Goal: Complete application form

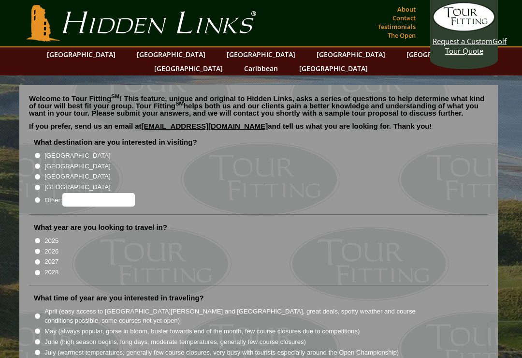
click at [36, 197] on input "Other:" at bounding box center [37, 200] width 6 height 6
radio input "true"
click at [108, 193] on input "Other:" at bounding box center [98, 200] width 73 height 14
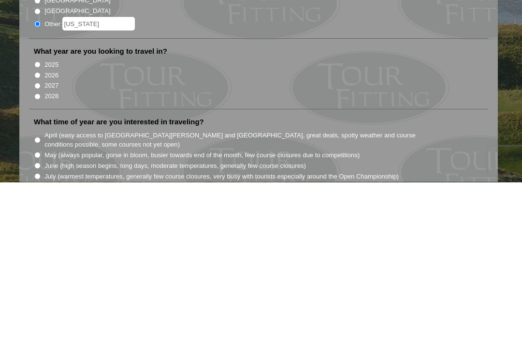
type input "[US_STATE]"
click at [39, 269] on input "2028" at bounding box center [37, 272] width 6 height 6
radio input "true"
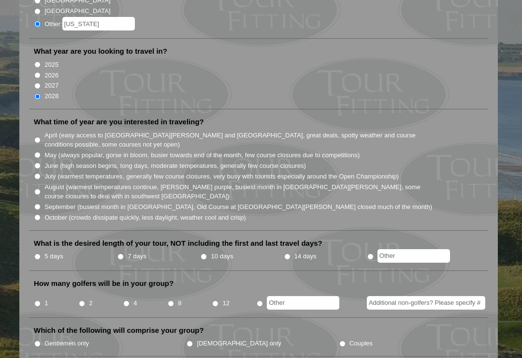
click at [41, 189] on input "August (warmest temperatures continue, [PERSON_NAME] purple, busiest month in […" at bounding box center [37, 192] width 6 height 6
radio input "true"
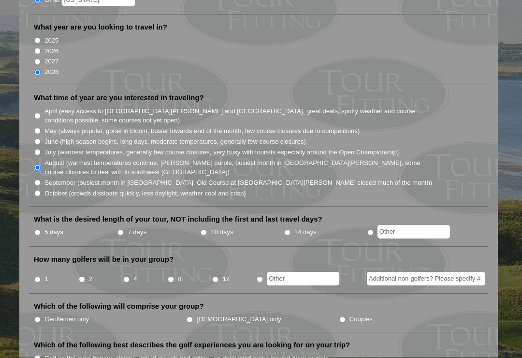
scroll to position [201, 0]
click at [291, 229] on input "14 days" at bounding box center [287, 232] width 6 height 6
radio input "true"
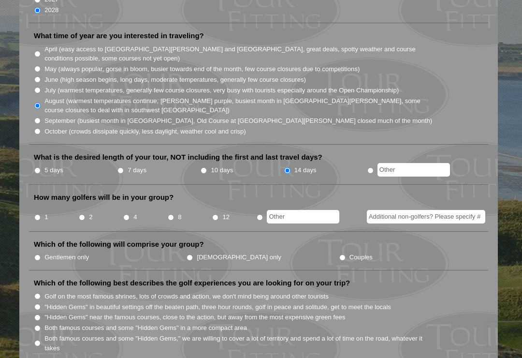
scroll to position [272, 0]
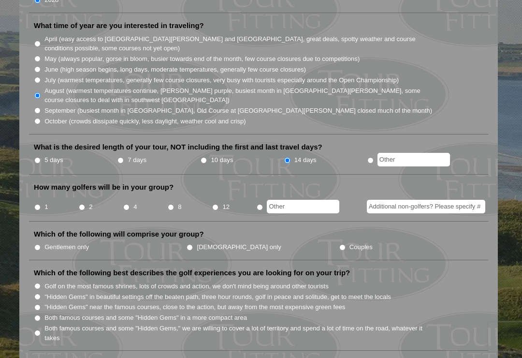
click at [79, 204] on input "2" at bounding box center [82, 207] width 6 height 6
radio input "true"
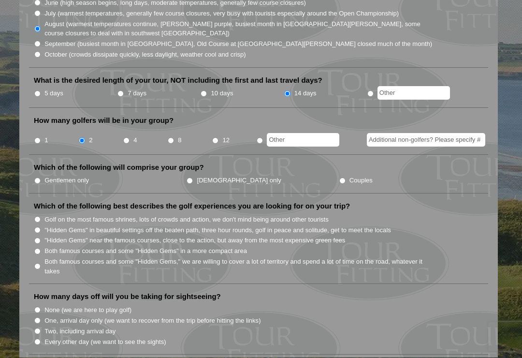
scroll to position [340, 0]
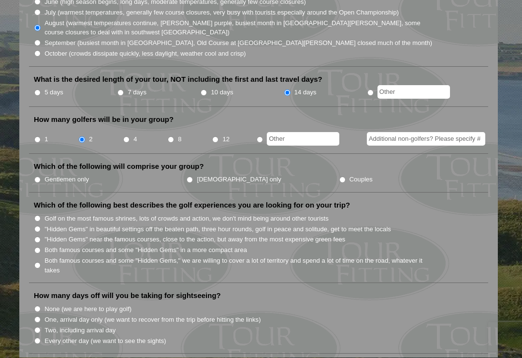
click at [41, 177] on input "Gentlemen only" at bounding box center [37, 180] width 6 height 6
radio input "true"
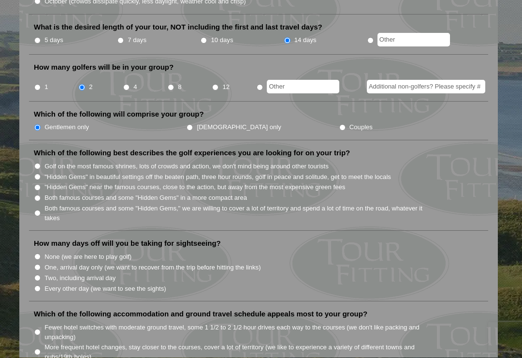
scroll to position [396, 0]
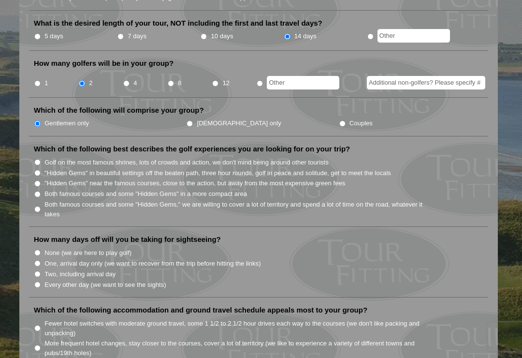
click at [39, 170] on input ""Hidden Gems" in beautiful settings off the beaten path, three hour rounds, gol…" at bounding box center [37, 173] width 6 height 6
radio input "true"
click at [35, 180] on input ""Hidden Gems" near the famous courses, close to the action, but away from the m…" at bounding box center [37, 183] width 6 height 6
radio input "true"
click at [36, 191] on input "Both famous courses and some "Hidden Gems" in a more compact area" at bounding box center [37, 194] width 6 height 6
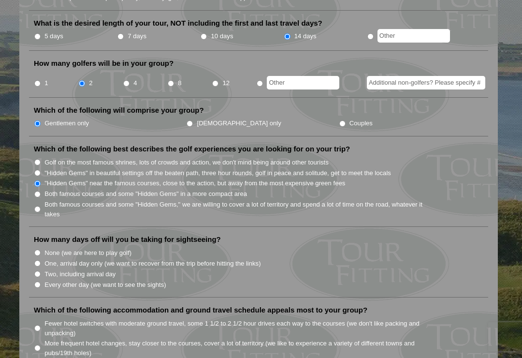
radio input "true"
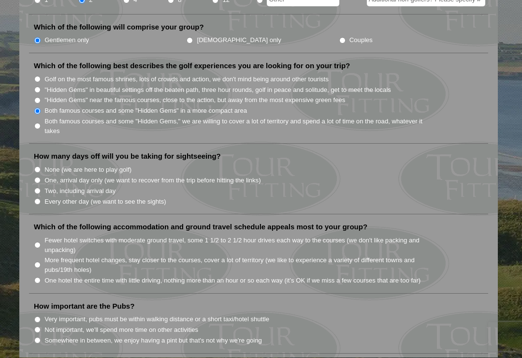
scroll to position [483, 0]
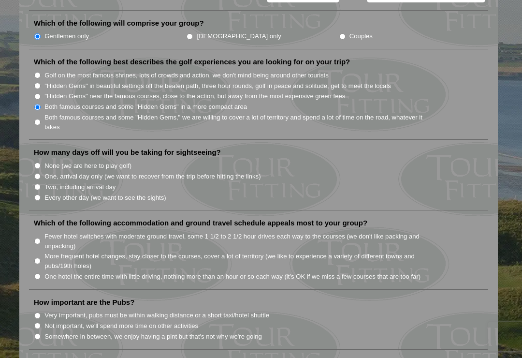
click at [35, 194] on input "Every other day (we want to see the sights)" at bounding box center [37, 197] width 6 height 6
radio input "true"
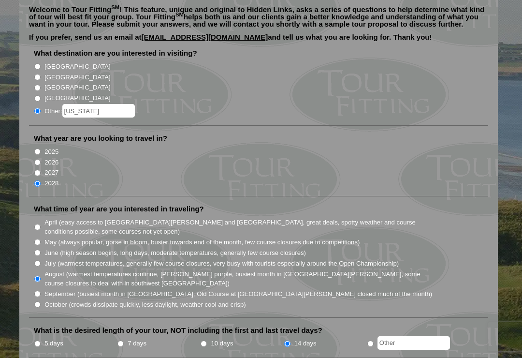
scroll to position [0, 0]
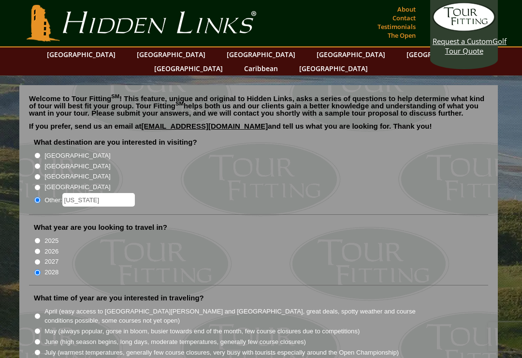
click at [373, 61] on link "[GEOGRAPHIC_DATA]" at bounding box center [334, 68] width 78 height 14
